Goal: Information Seeking & Learning: Learn about a topic

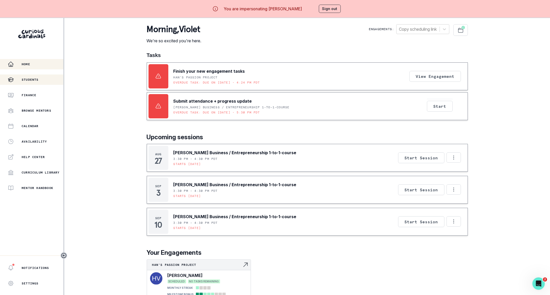
click at [44, 81] on div "Students" at bounding box center [36, 79] width 56 height 6
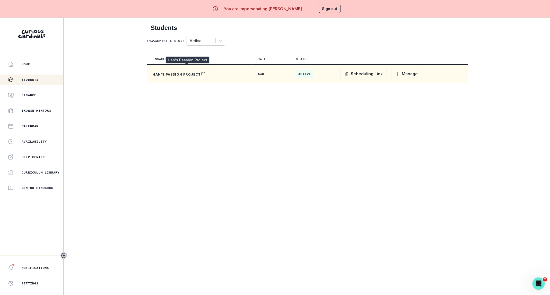
click at [189, 74] on p "Han's Passion Project" at bounding box center [184, 73] width 62 height 5
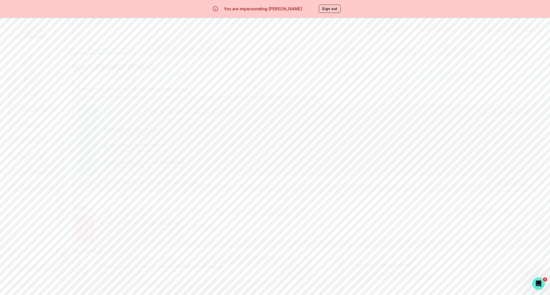
click at [173, 50] on button "Scheduling" at bounding box center [158, 49] width 60 height 10
click at [212, 50] on button "Milestones" at bounding box center [218, 49] width 60 height 10
click at [269, 49] on button "Artifacts" at bounding box center [277, 49] width 60 height 10
click at [355, 51] on button "Student Profile" at bounding box center [337, 49] width 60 height 10
drag, startPoint x: 213, startPoint y: 132, endPoint x: 262, endPoint y: 131, distance: 48.2
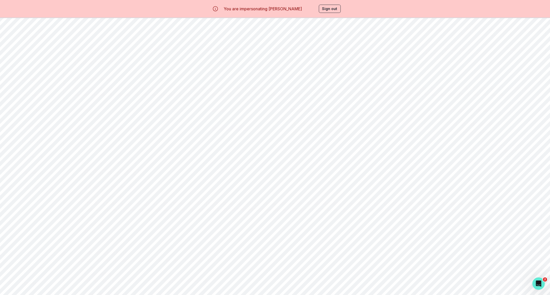
click at [262, 131] on td "PASSION_PROJECT" at bounding box center [245, 128] width 82 height 22
click at [248, 132] on td "PASSION_PROJECT" at bounding box center [245, 128] width 82 height 22
drag, startPoint x: 492, startPoint y: 138, endPoint x: 435, endPoint y: 129, distance: 57.3
click at [435, 129] on tr "Business / Entrepreneurship PASSION_PROJECT LAUNCH_AN_ORGANIZATION LEADERSHIP_A…" at bounding box center [307, 128] width 469 height 22
click at [435, 129] on td at bounding box center [419, 128] width 49 height 22
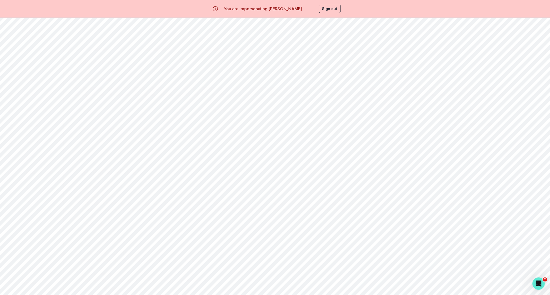
click at [393, 51] on button "Learning Plan" at bounding box center [397, 49] width 60 height 10
click at [437, 51] on button "Past Sessions" at bounding box center [457, 49] width 60 height 10
click at [508, 48] on button "Reports" at bounding box center [516, 49] width 60 height 10
click at [344, 46] on button "Student Profile" at bounding box center [337, 49] width 60 height 10
click at [30, 74] on div "Home Students Finance Browse Mentors Calendar Availability Help Center Curricul…" at bounding box center [31, 126] width 63 height 134
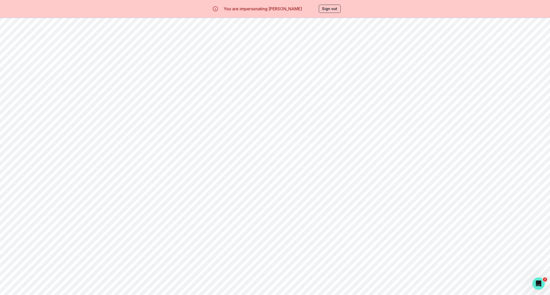
click at [32, 78] on p "Students" at bounding box center [30, 79] width 17 height 4
click at [185, 75] on p "Han's Passion Project" at bounding box center [184, 73] width 62 height 5
click at [342, 51] on button "Student Profile" at bounding box center [337, 49] width 60 height 10
drag, startPoint x: 296, startPoint y: 116, endPoint x: 345, endPoint y: 117, distance: 48.9
click at [345, 117] on td "PROJECT PATHWAY(S)" at bounding box center [340, 110] width 110 height 14
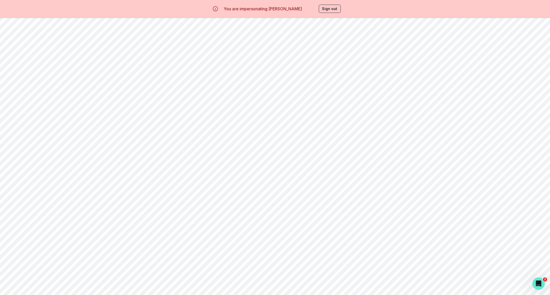
copy td "PROJECT PATHWAY(S)"
